Goal: Ask a question: Seek information or help from site administrators or community

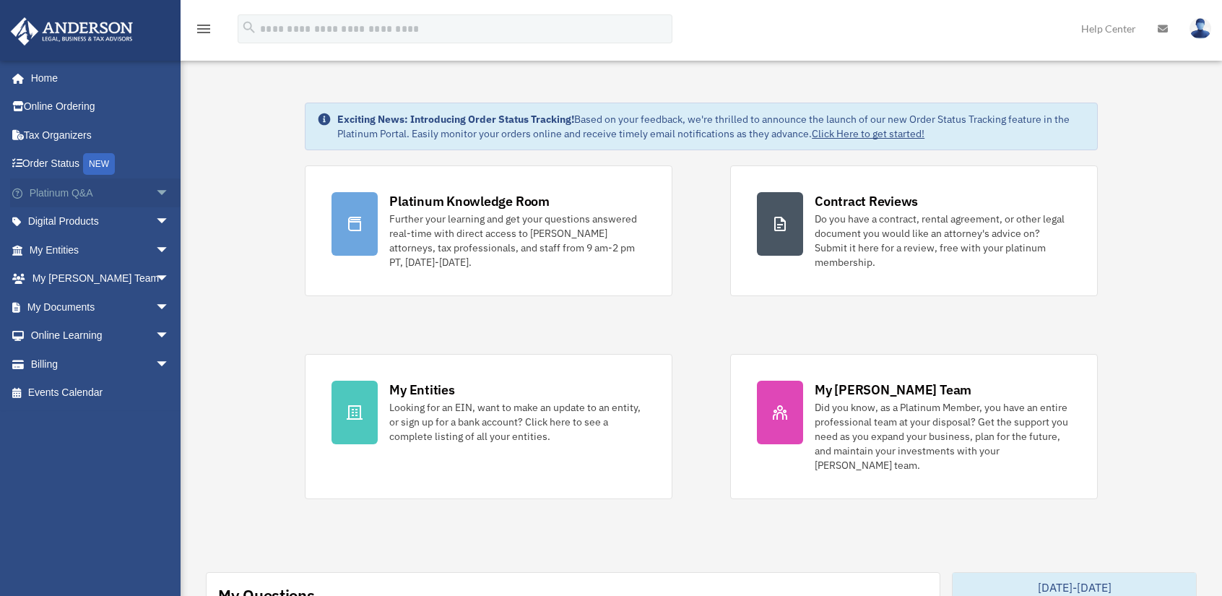
click at [155, 194] on span "arrow_drop_down" at bounding box center [169, 193] width 29 height 30
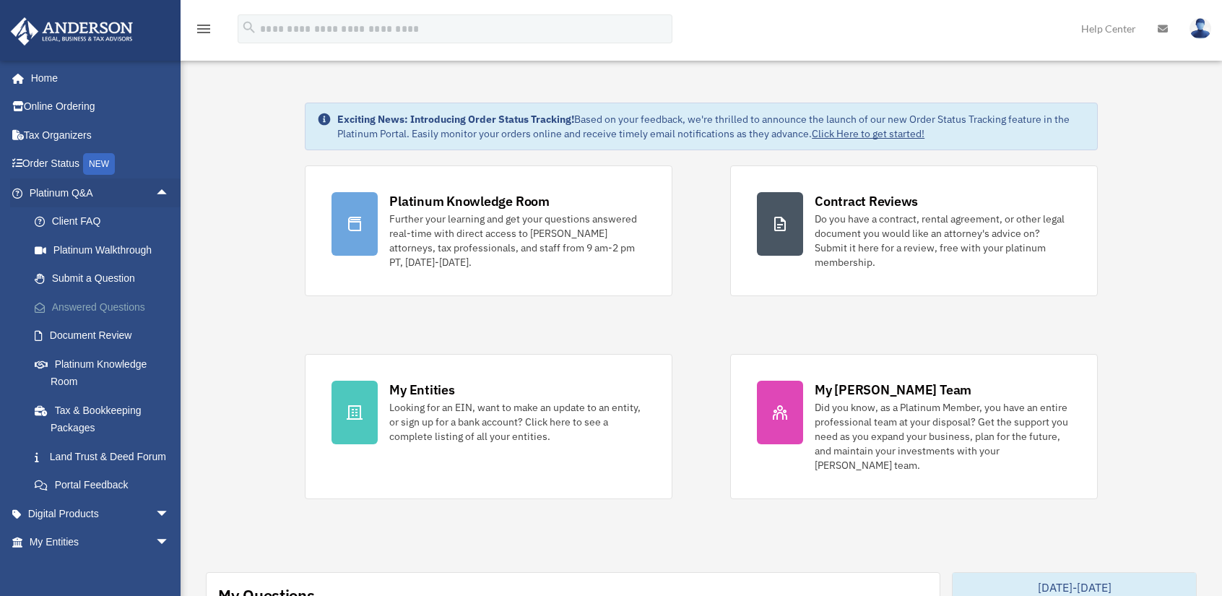
click at [88, 294] on link "Answered Questions" at bounding box center [105, 307] width 171 height 29
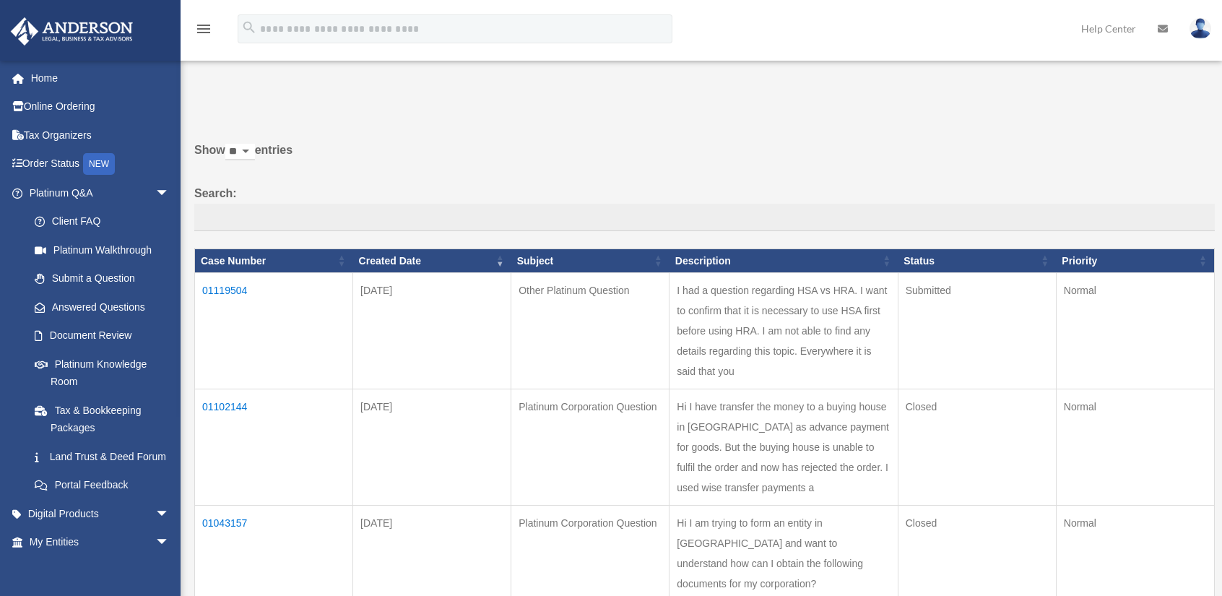
click at [247, 287] on td "01119504" at bounding box center [274, 331] width 158 height 116
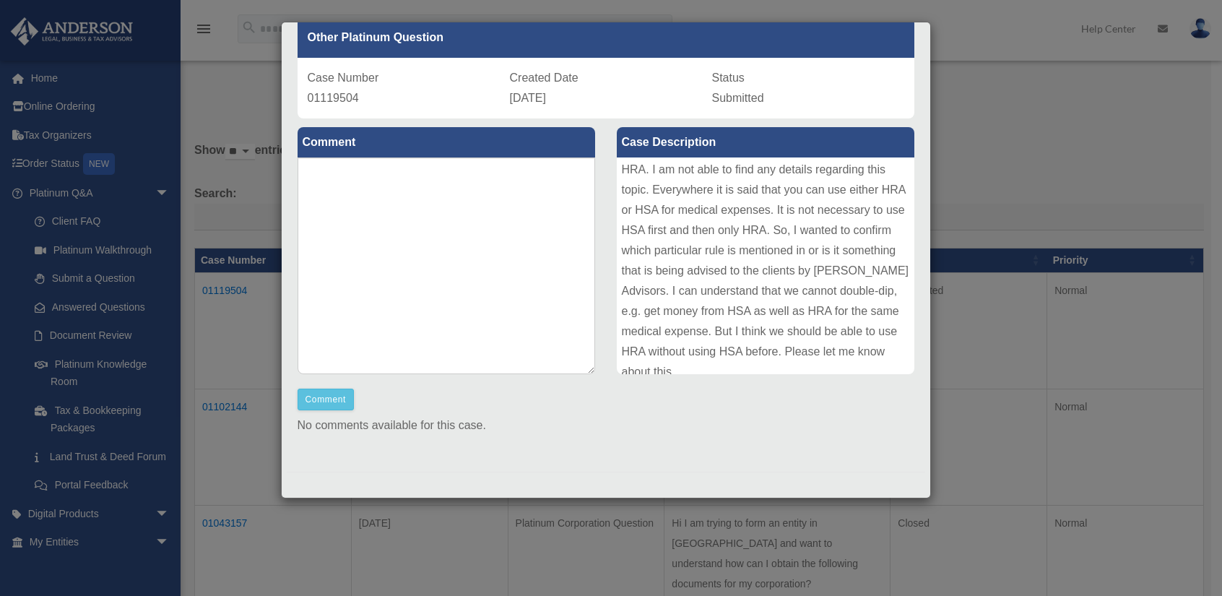
scroll to position [77, 0]
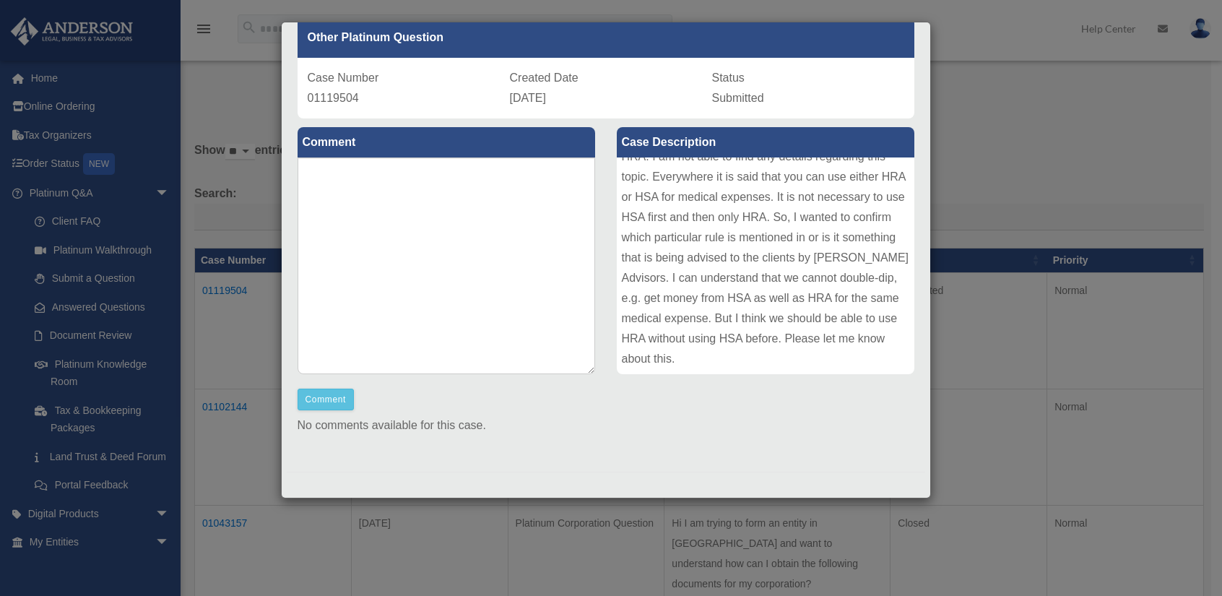
click at [1019, 134] on div "Case Detail × Other Platinum Question Case Number 01119504 Created Date [DATE] …" at bounding box center [611, 298] width 1222 height 596
